Goal: Task Accomplishment & Management: Use online tool/utility

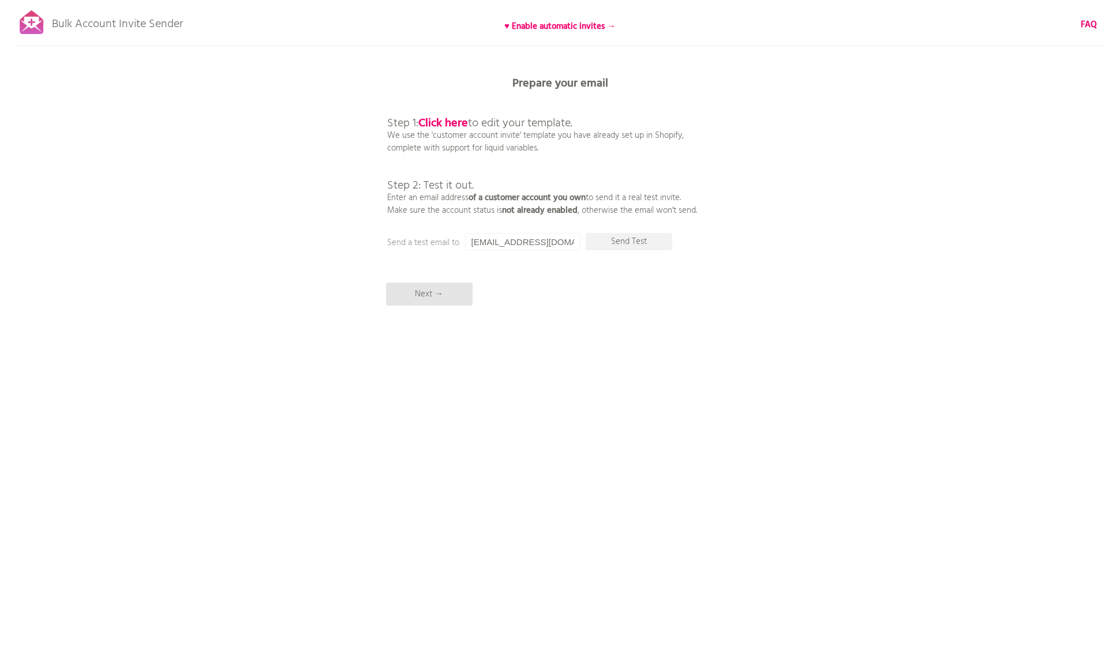
click at [307, 196] on div "Bulk Account Invite Sender ♥ Enable automatic invites → FAQ Synced all customer…" at bounding box center [560, 202] width 1120 height 404
click at [749, 434] on html "Bulk Account Invite Sender ♥ Enable automatic invites → FAQ Synced all customer…" at bounding box center [560, 327] width 1120 height 654
click at [442, 298] on p "Next →" at bounding box center [429, 294] width 87 height 23
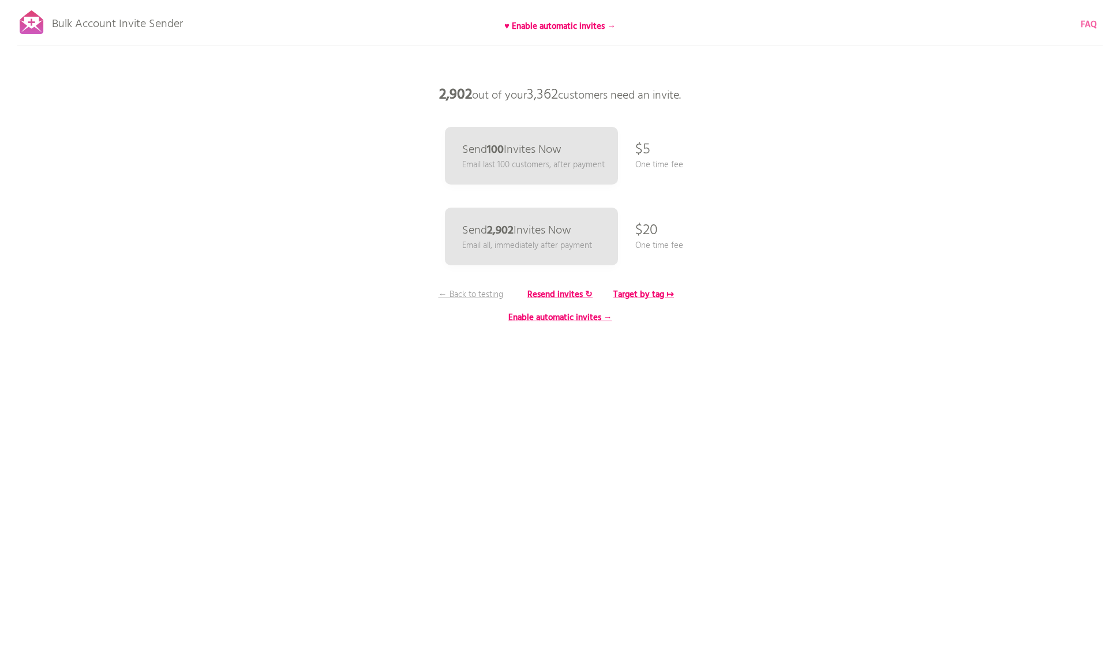
click at [1087, 24] on b "FAQ" at bounding box center [1088, 25] width 16 height 14
click at [944, 272] on div "Bulk Account Invite Sender ♥ Enable automatic invites → FAQ Synced all customer…" at bounding box center [560, 202] width 1120 height 404
